Goal: Book appointment/travel/reservation

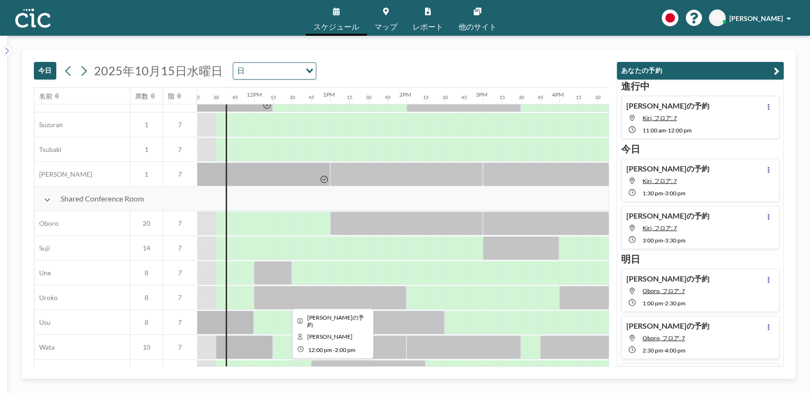
scroll to position [613, 859]
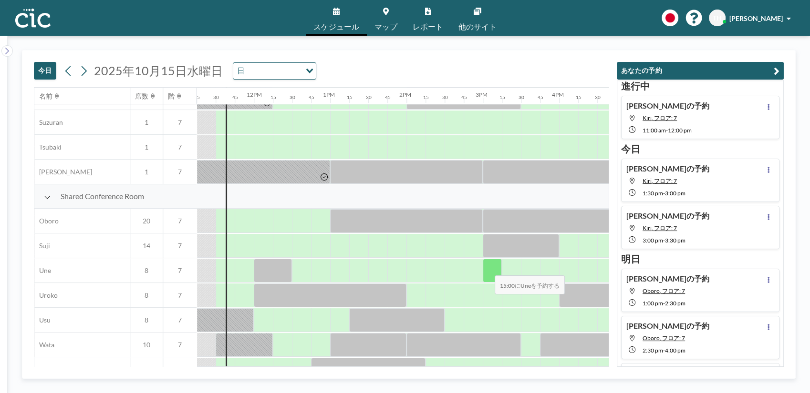
click at [487, 269] on div at bounding box center [492, 271] width 19 height 24
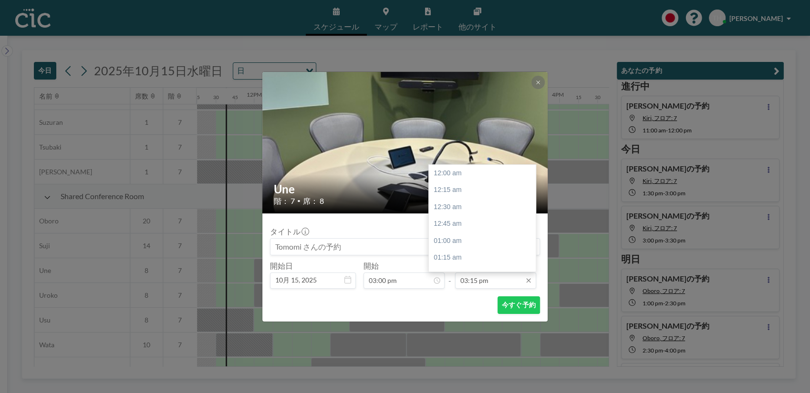
scroll to position [1035, 0]
click at [470, 280] on input "03:15 pm" at bounding box center [495, 281] width 81 height 16
click at [451, 246] on div "05:30 pm" at bounding box center [485, 246] width 113 height 17
type input "05:30 pm"
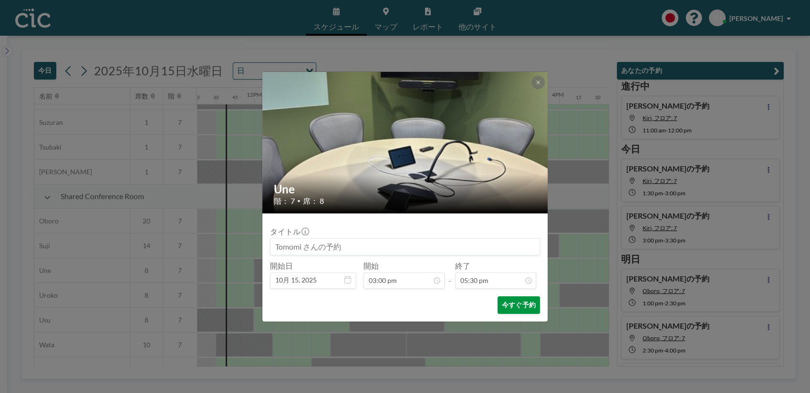
scroll to position [1188, 0]
click at [510, 307] on button "今すぐ予約" at bounding box center [518, 306] width 42 height 18
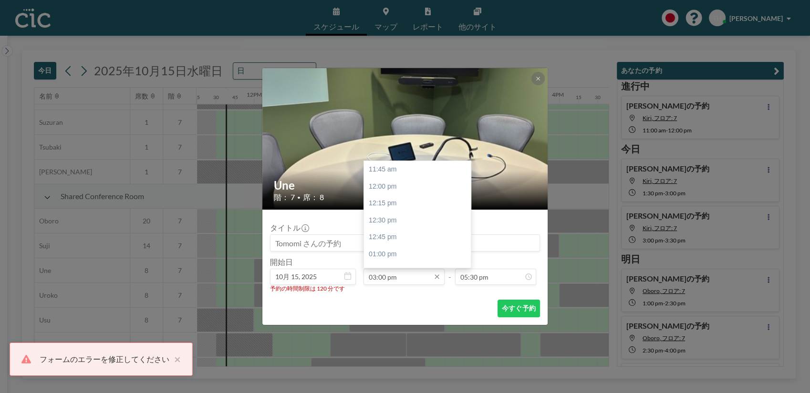
scroll to position [220, 0]
click at [382, 281] on input "03:00 pm" at bounding box center [403, 277] width 81 height 16
click at [396, 202] on div "03:30 pm" at bounding box center [420, 204] width 113 height 17
type input "03:30 pm"
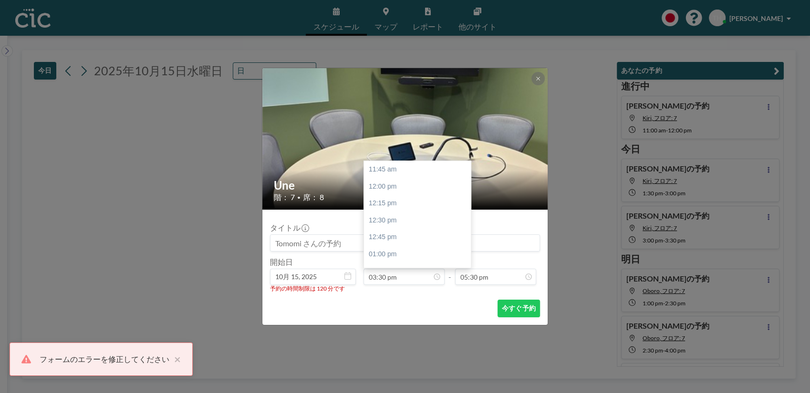
scroll to position [254, 0]
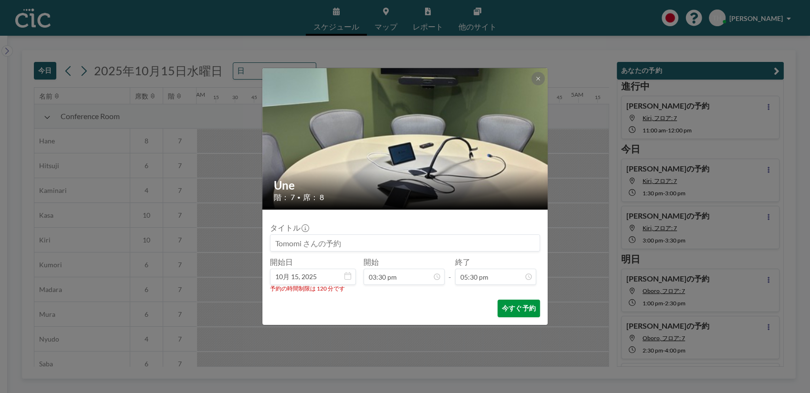
click at [513, 309] on button "今すぐ予約" at bounding box center [518, 309] width 42 height 18
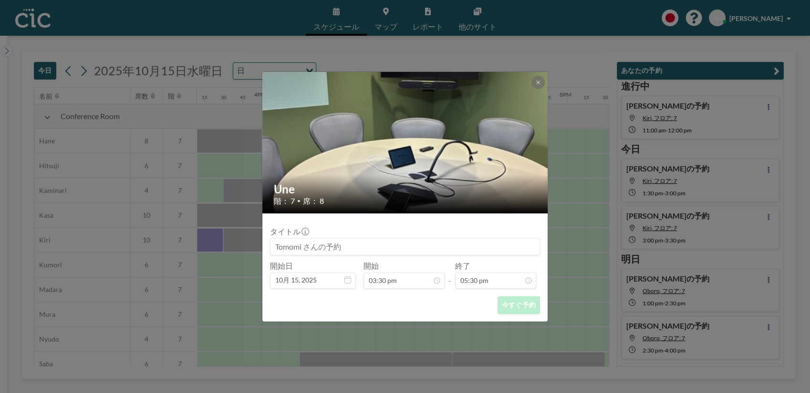
scroll to position [0, 1164]
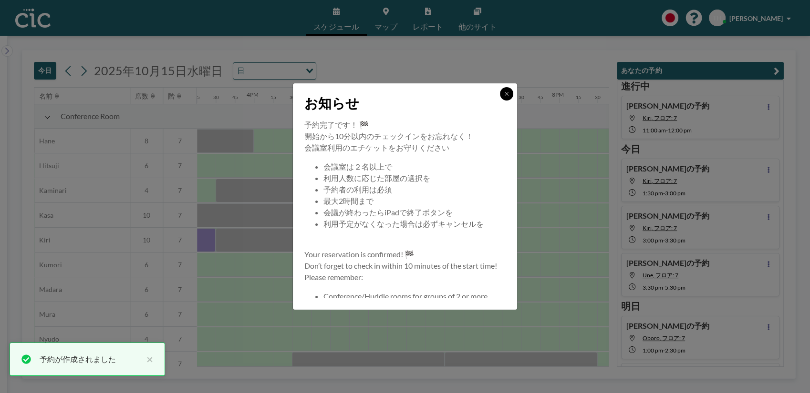
click at [505, 93] on icon at bounding box center [506, 93] width 3 height 3
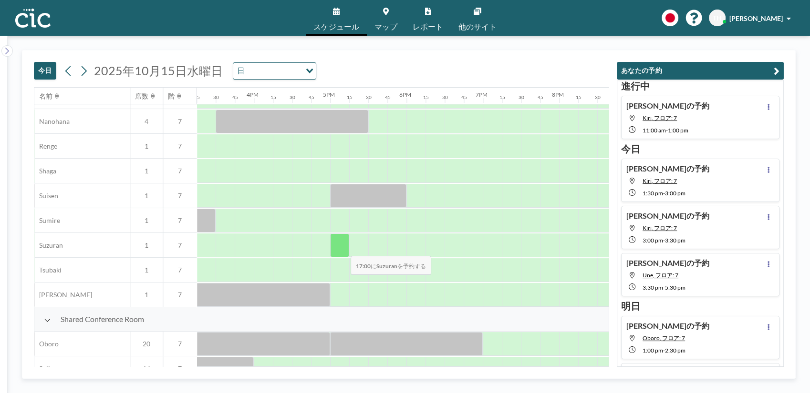
scroll to position [572, 1164]
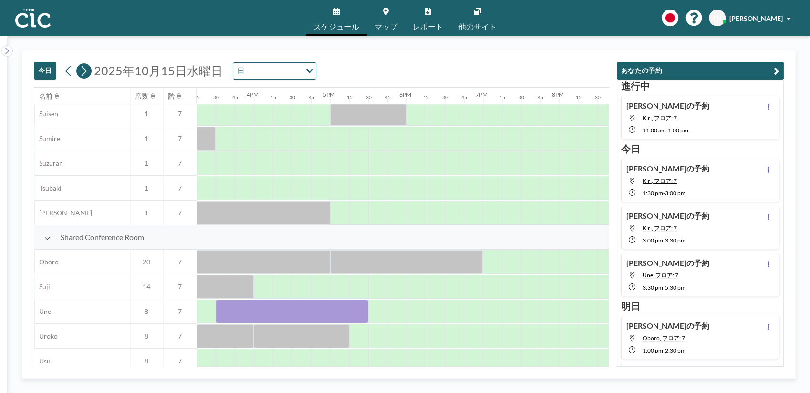
click at [80, 76] on icon at bounding box center [83, 71] width 9 height 14
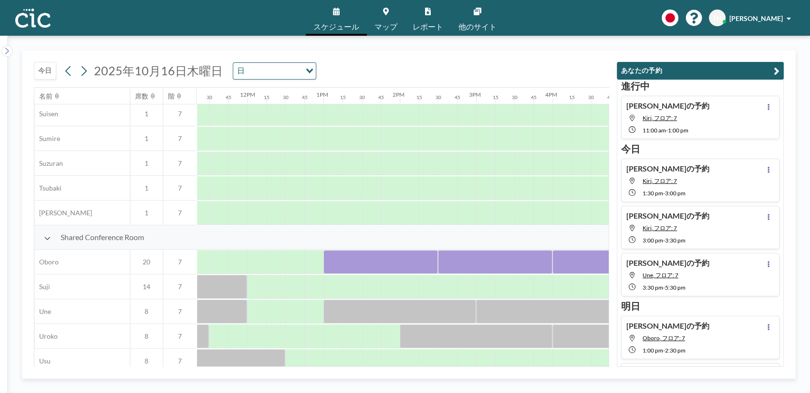
scroll to position [572, 910]
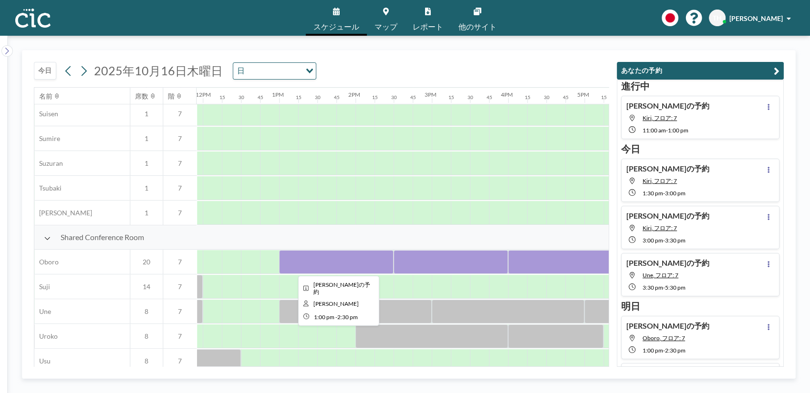
click at [347, 263] on div at bounding box center [336, 262] width 114 height 24
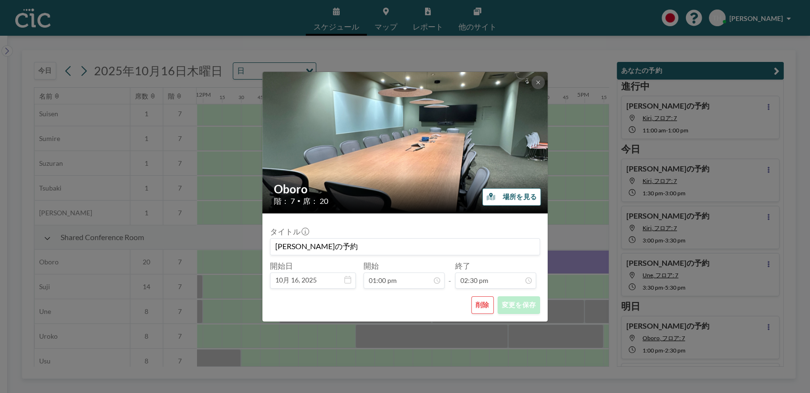
click at [485, 305] on button "削除" at bounding box center [482, 306] width 22 height 18
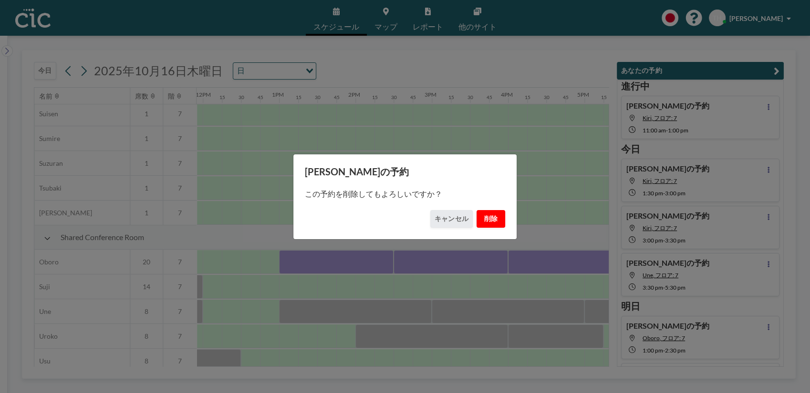
click at [489, 219] on button "削除" at bounding box center [490, 219] width 29 height 18
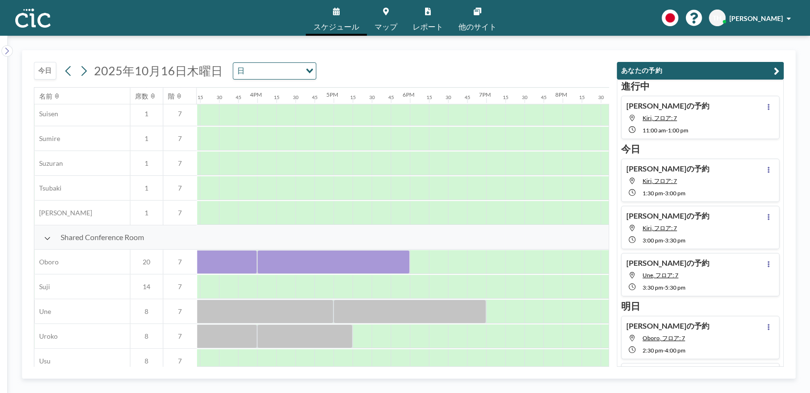
scroll to position [572, 1028]
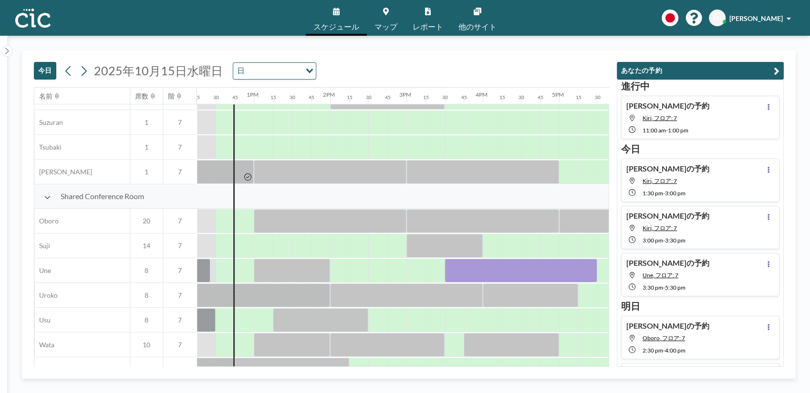
scroll to position [635, 935]
